Goal: Share content: Share content

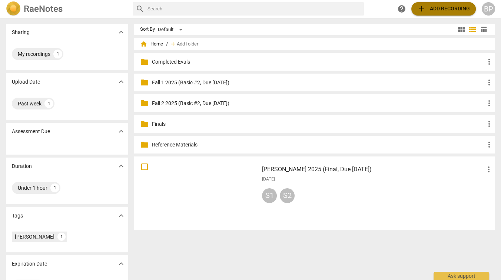
click at [431, 6] on span "add Add recording" at bounding box center [443, 8] width 53 height 9
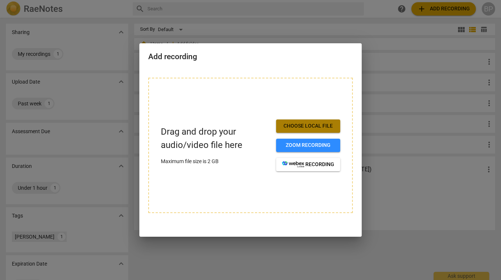
click at [287, 124] on span "Choose local file" at bounding box center [308, 126] width 52 height 7
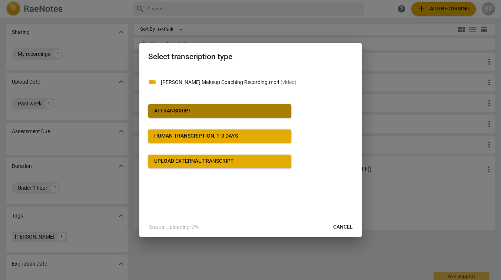
click at [154, 109] on div "AI Transcript" at bounding box center [172, 110] width 37 height 7
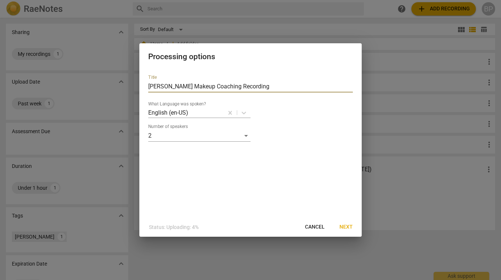
click at [219, 83] on input "[PERSON_NAME] Makeup Coaching Recording" at bounding box center [250, 87] width 204 height 12
paste input "_Fall 1 2025 (Basic #2, Due [DATE])"
type input "[PERSON_NAME] 1 2025 (Basic #2, Due [DATE])"
click at [343, 228] on span "Next" at bounding box center [345, 227] width 13 height 7
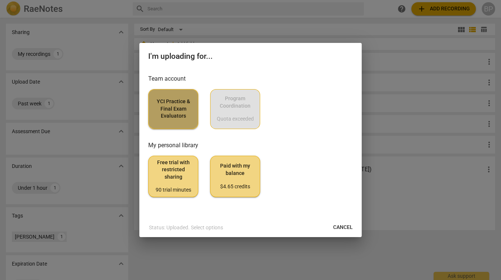
click at [170, 113] on span "YCI Practice & Final Exam Evaluators" at bounding box center [172, 109] width 37 height 22
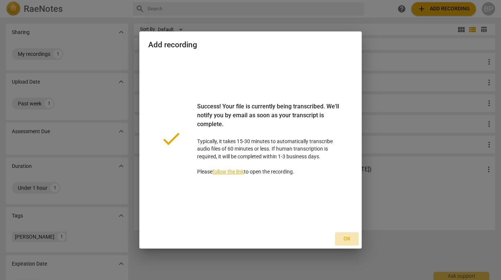
click at [344, 236] on span "Ok" at bounding box center [347, 238] width 12 height 7
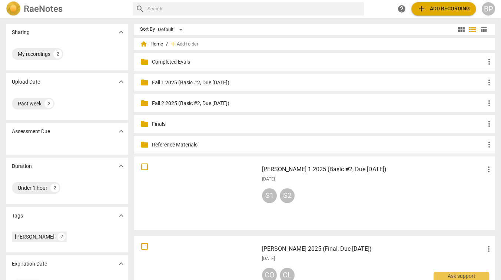
click at [327, 207] on div "[PERSON_NAME] 1 2025 (Basic #2, Due [DATE]) more_vert [DATE] S1 S2" at bounding box center [377, 193] width 243 height 68
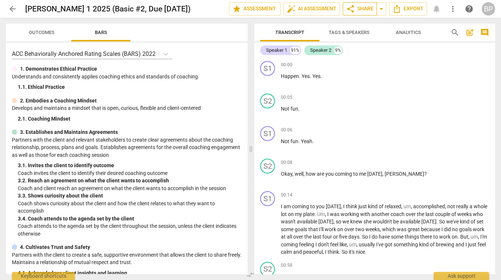
click at [357, 10] on span "share Share" at bounding box center [359, 8] width 27 height 9
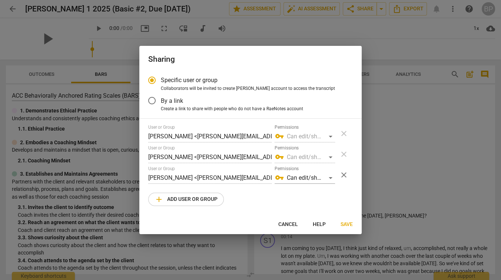
radio input "false"
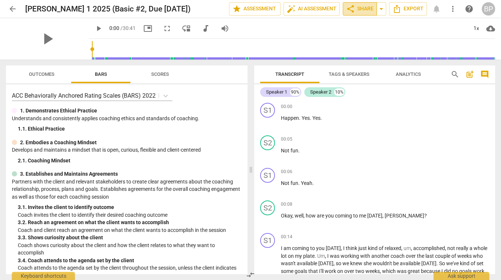
click at [354, 7] on span "share" at bounding box center [350, 8] width 9 height 9
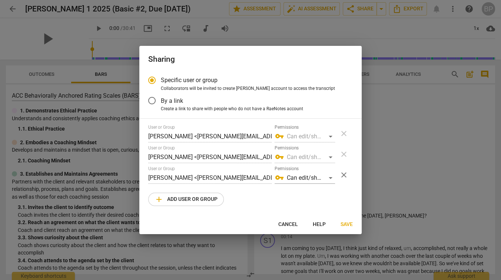
click at [176, 204] on span "add Add user or group" at bounding box center [185, 199] width 63 height 9
radio input "false"
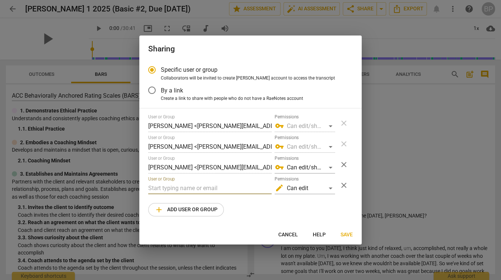
click at [161, 190] on input "text" at bounding box center [209, 189] width 123 height 12
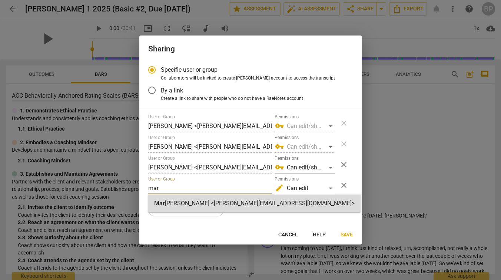
type input "mar"
radio input "false"
type input "Margrita van der Hoek <margrita@youthcoachinginstitute.com>"
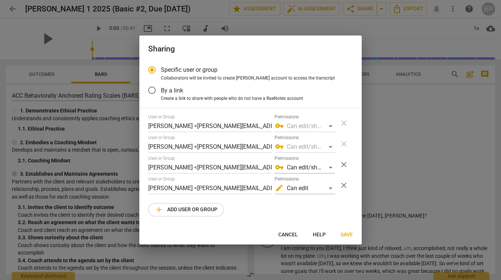
click at [343, 235] on span "Save" at bounding box center [346, 234] width 12 height 7
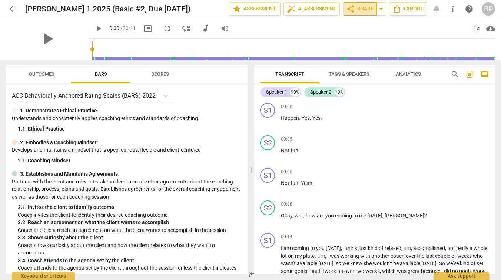
click at [358, 4] on button "share Share" at bounding box center [359, 8] width 34 height 13
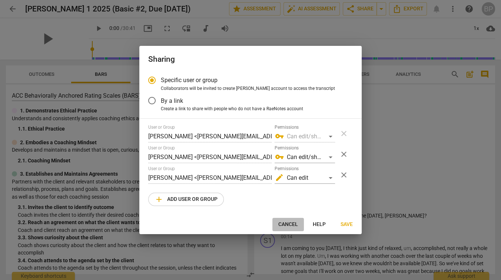
click at [283, 224] on span "Cancel" at bounding box center [288, 224] width 20 height 7
radio input "false"
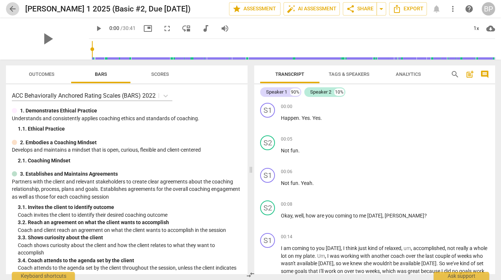
click at [12, 7] on span "arrow_back" at bounding box center [12, 8] width 9 height 9
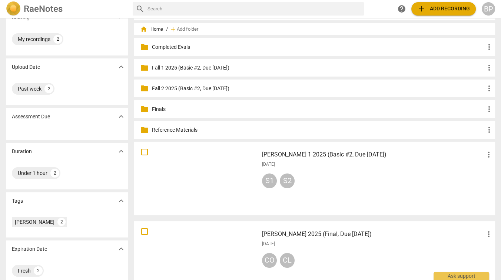
scroll to position [14, 0]
click at [448, 7] on span "add Add recording" at bounding box center [443, 8] width 53 height 9
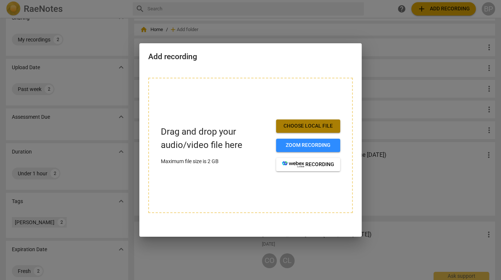
click at [290, 127] on span "Choose local file" at bounding box center [308, 126] width 52 height 7
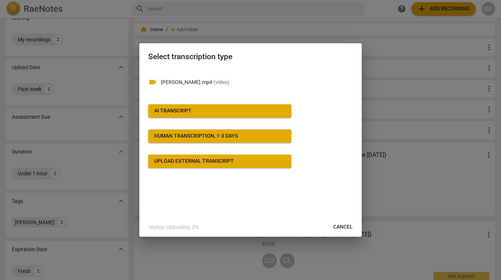
click at [172, 108] on div "AI Transcript" at bounding box center [172, 110] width 37 height 7
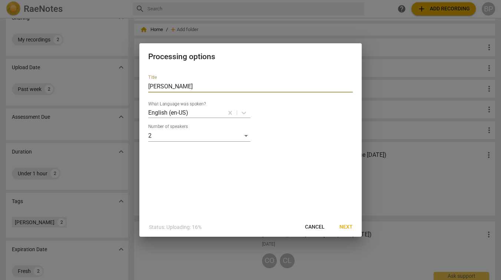
click at [186, 86] on input "emma zoom" at bounding box center [250, 87] width 204 height 12
type input "e"
paste input "Emma Nsiimire_Fall 1 2025 (Basic #2, Due 10/13/25)"
type input "Emma Nsiimire_Fall 1 2025 (Basic #2, Due 10/13/25)"
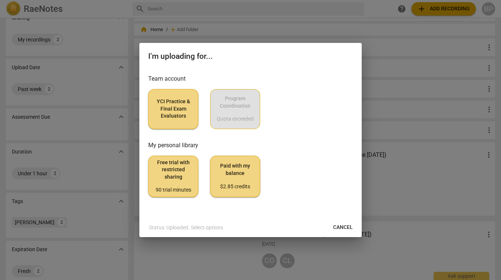
click at [179, 121] on button "YCI Practice & Final Exam Evaluators" at bounding box center [173, 109] width 50 height 40
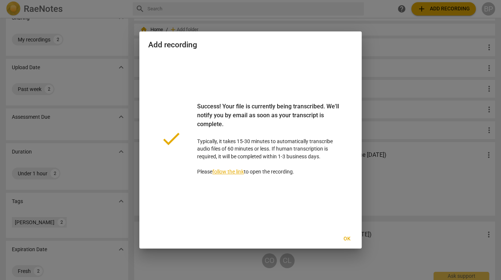
click at [345, 243] on span "Ok" at bounding box center [347, 238] width 12 height 7
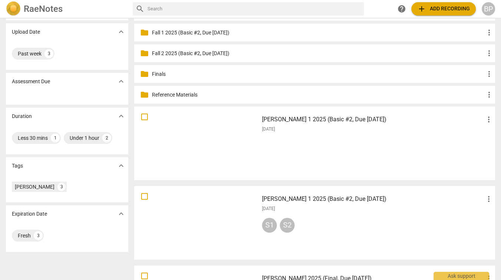
scroll to position [47, 0]
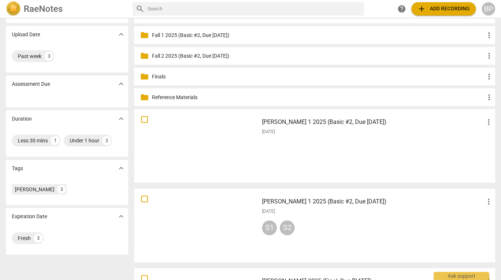
click at [297, 144] on div "Emma Nsiimire_Fall 1 2025 (Basic #2, Due 10/13/25) more_vert 2025-10-07" at bounding box center [377, 146] width 243 height 68
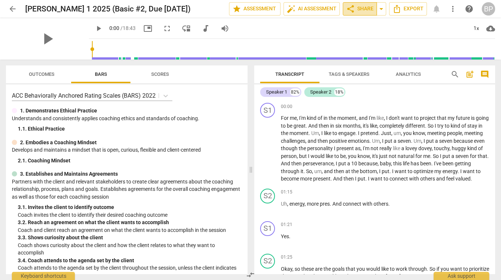
click at [355, 7] on span "share Share" at bounding box center [359, 8] width 27 height 9
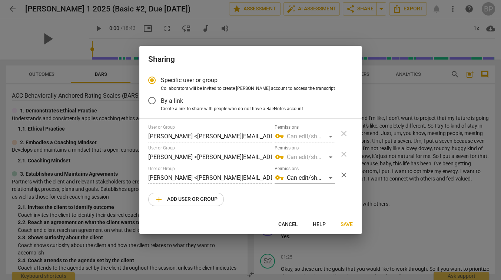
click at [201, 201] on span "add Add user or group" at bounding box center [185, 199] width 63 height 9
radio input "false"
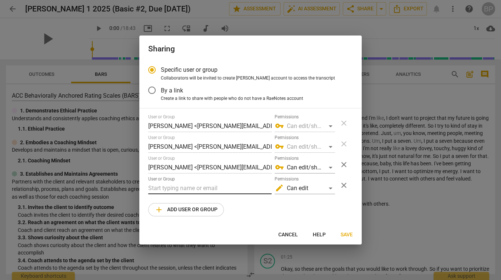
click at [196, 185] on input "text" at bounding box center [209, 189] width 123 height 12
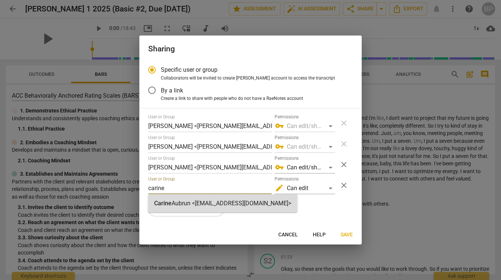
type input "carine"
radio input "false"
type input "Carine Aubrun <carine@youthcoachinginstitute.com>"
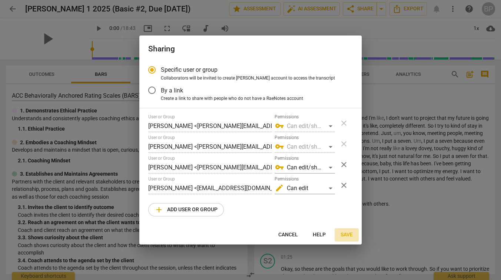
click at [344, 235] on span "Save" at bounding box center [346, 234] width 12 height 7
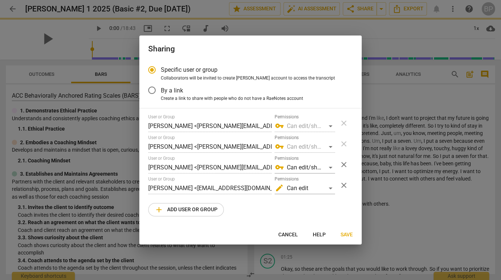
radio input "false"
type input "[PERSON_NAME] <[PERSON_NAME][EMAIL_ADDRESS][DOMAIN_NAME]>"
type input "Carine Aubrun <carine@youthcoachinginstitute.com>"
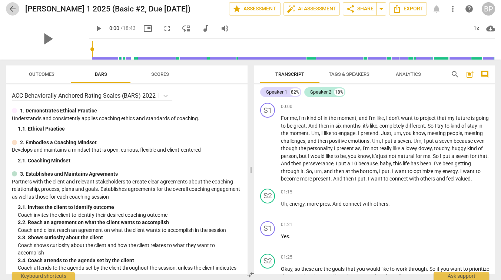
click at [12, 9] on span "arrow_back" at bounding box center [12, 8] width 9 height 9
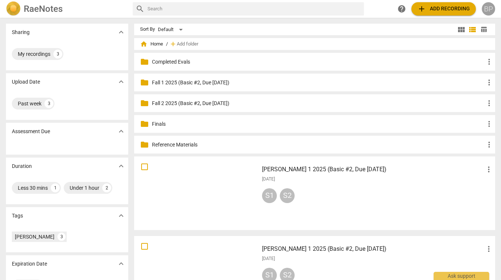
click at [489, 11] on div "BP" at bounding box center [487, 8] width 13 height 13
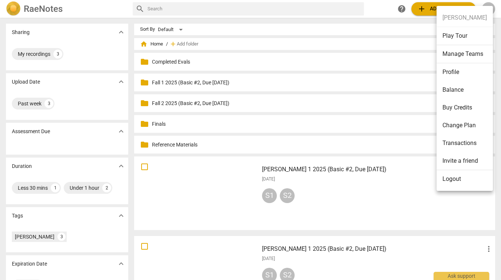
click at [448, 180] on li "Logout" at bounding box center [464, 179] width 56 height 18
